Goal: Information Seeking & Learning: Learn about a topic

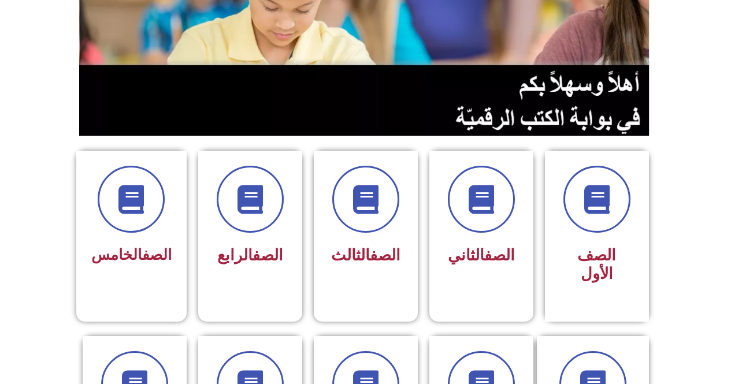
scroll to position [347, 0]
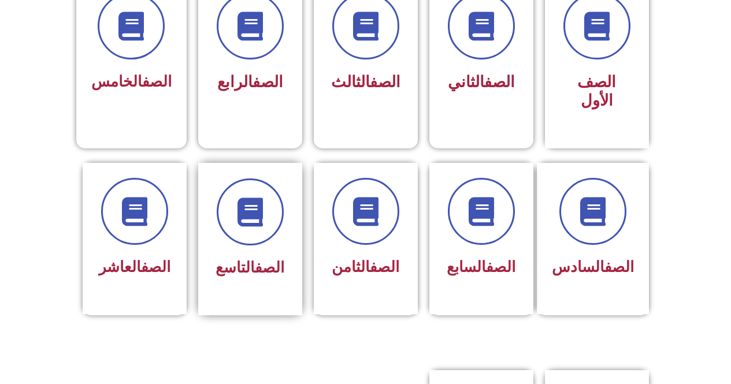
click at [233, 254] on div "الصف التاسع" at bounding box center [250, 268] width 73 height 28
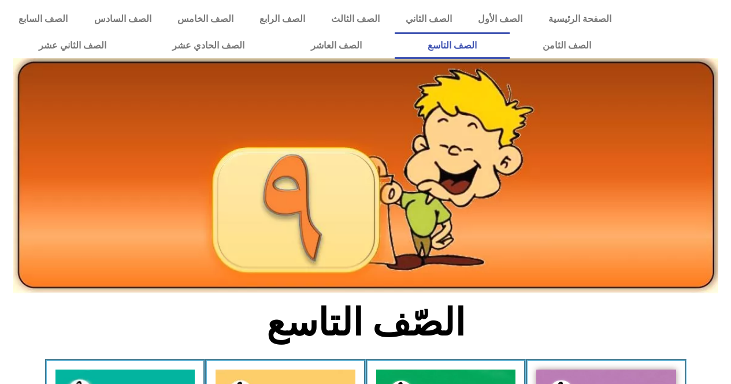
scroll to position [58, 0]
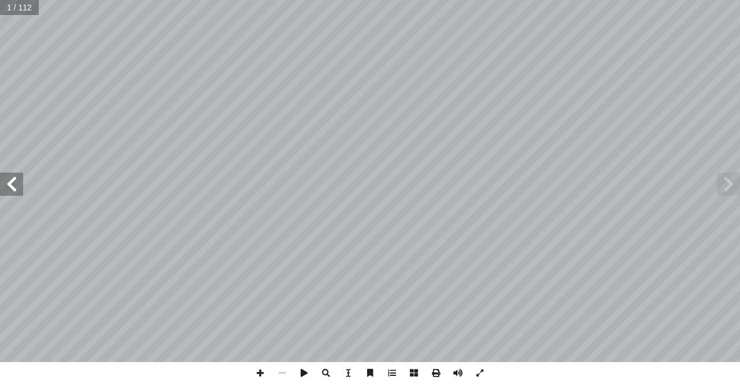
click at [7, 187] on span at bounding box center [11, 184] width 23 height 23
click at [9, 187] on span at bounding box center [11, 184] width 23 height 23
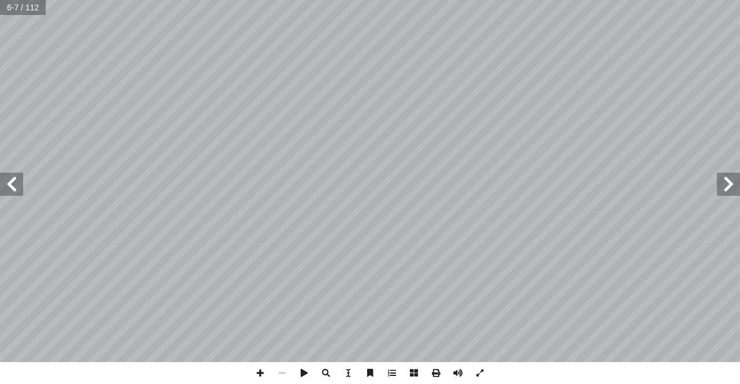
click at [9, 187] on span at bounding box center [11, 184] width 23 height 23
click at [260, 373] on span at bounding box center [260, 373] width 22 height 22
click at [258, 375] on span at bounding box center [260, 373] width 22 height 22
click at [726, 186] on span at bounding box center [728, 184] width 23 height 23
click at [0, 177] on span at bounding box center [11, 184] width 23 height 23
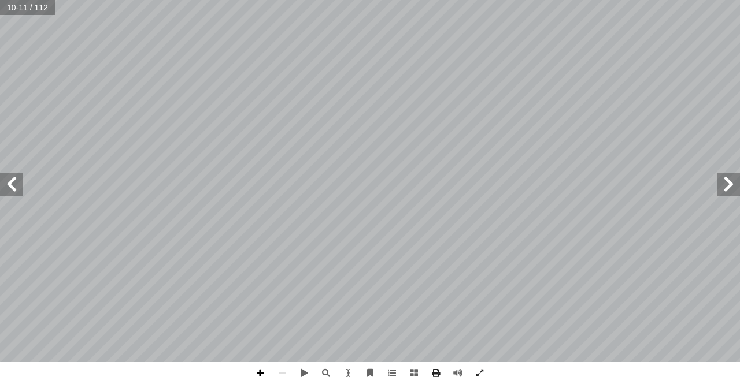
click at [257, 372] on span at bounding box center [260, 373] width 22 height 22
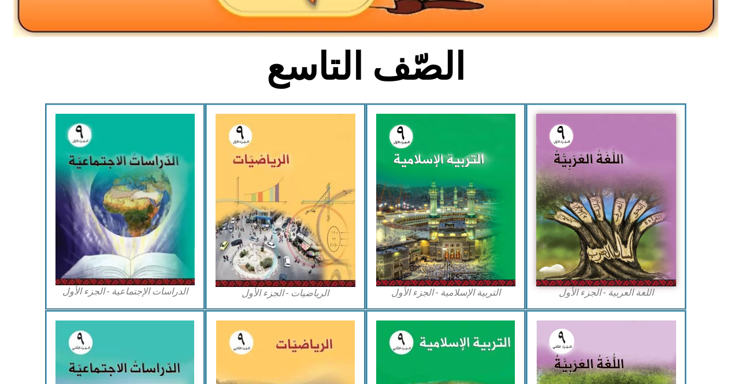
scroll to position [266, 0]
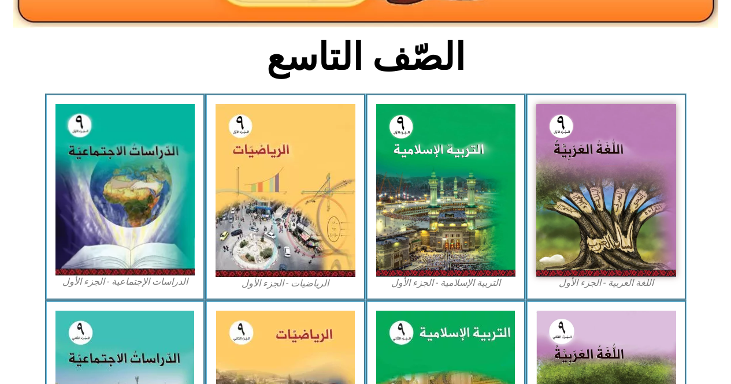
click at [97, 54] on section "الصّف التاسع" at bounding box center [365, 64] width 731 height 60
